Goal: Transaction & Acquisition: Purchase product/service

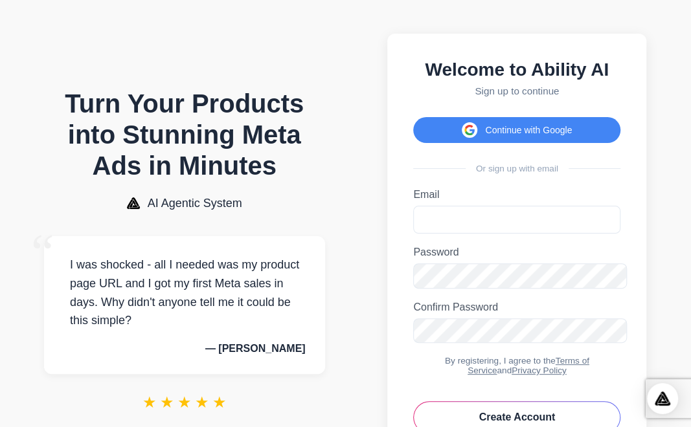
click at [337, 155] on section "Turn Your Products into Stunning Meta Ads in Minutes AI Agentic System “ I was …" at bounding box center [184, 259] width 343 height 493
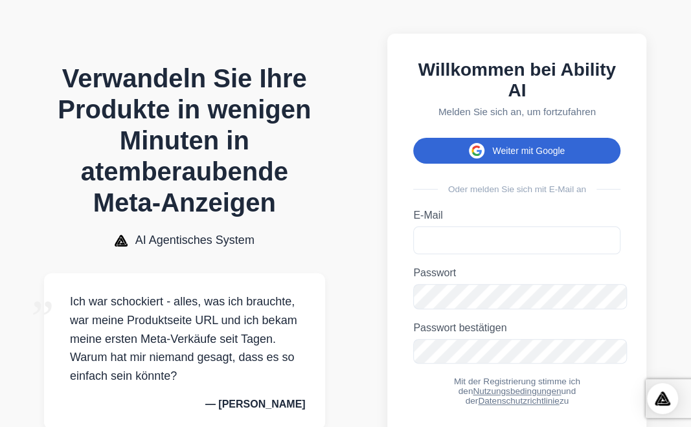
click at [503, 138] on button "Weiter mit Google" at bounding box center [516, 151] width 207 height 26
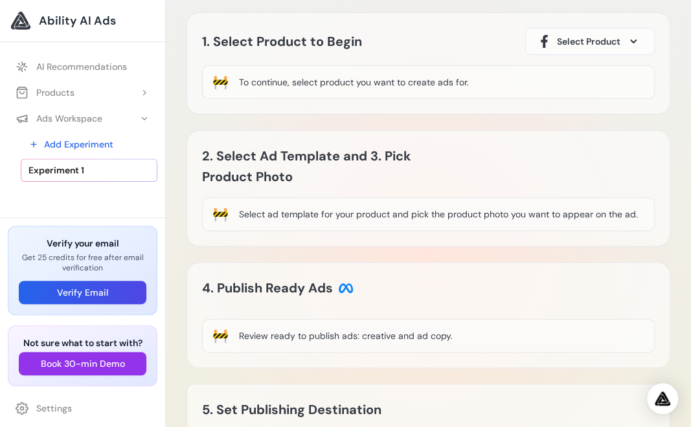
scroll to position [65, 0]
drag, startPoint x: 601, startPoint y: 397, endPoint x: 594, endPoint y: 394, distance: 7.8
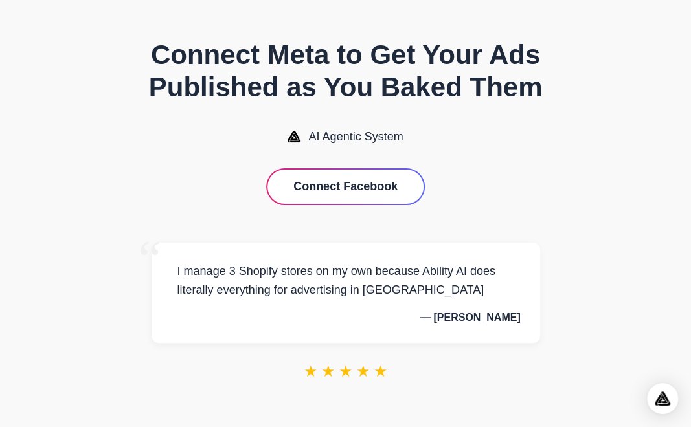
click at [339, 190] on button "Connect Facebook" at bounding box center [345, 187] width 156 height 34
